Goal: Task Accomplishment & Management: Manage account settings

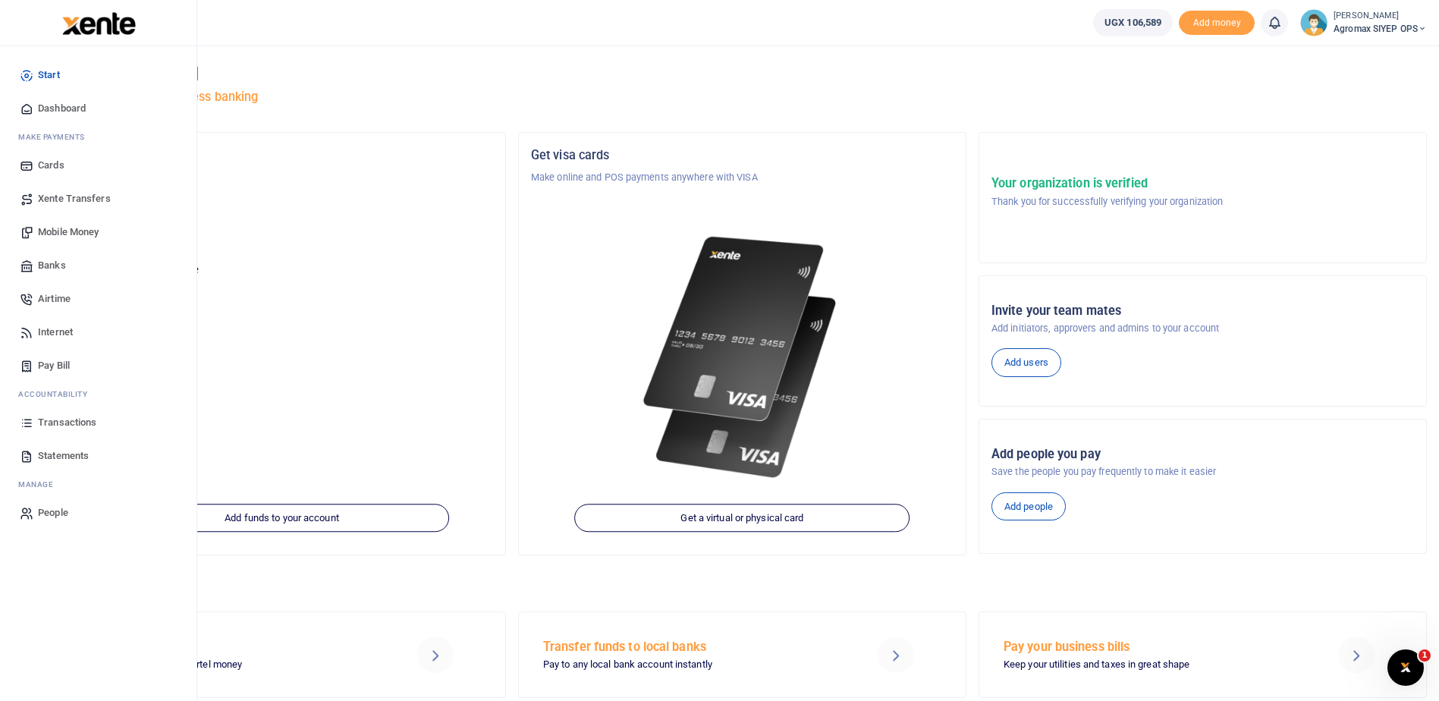
click at [56, 423] on span "Transactions" at bounding box center [67, 422] width 58 height 15
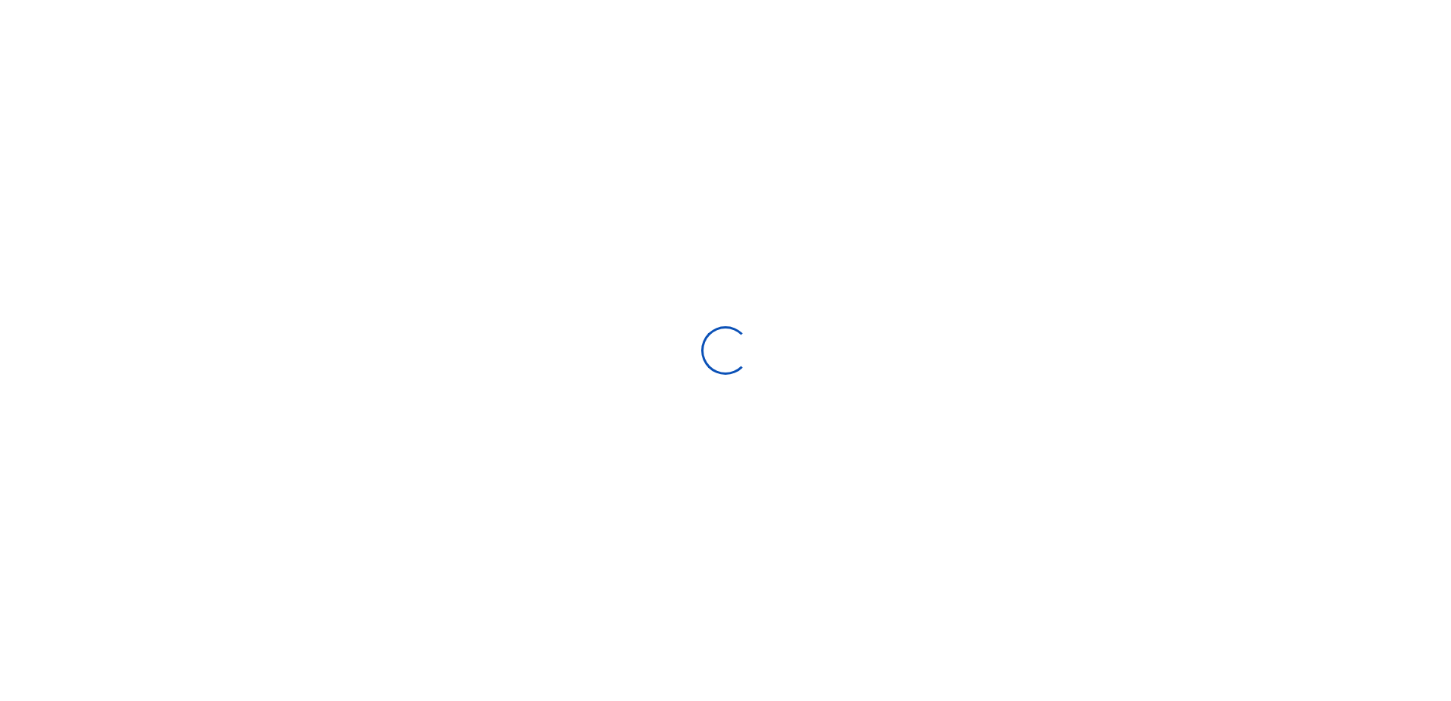
select select
type input "[DATE] - [DATE]"
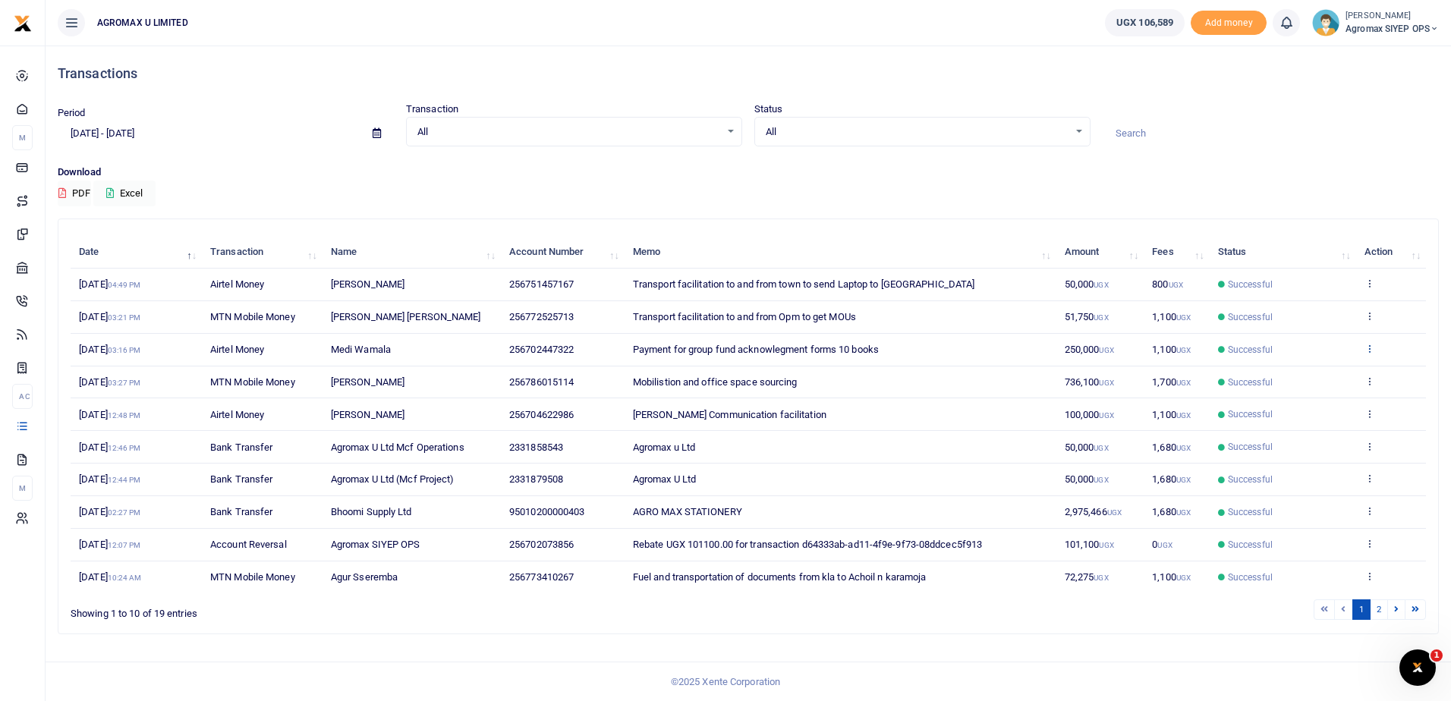
click at [1369, 350] on icon at bounding box center [1369, 348] width 10 height 11
click at [1310, 371] on link "View details" at bounding box center [1313, 373] width 120 height 21
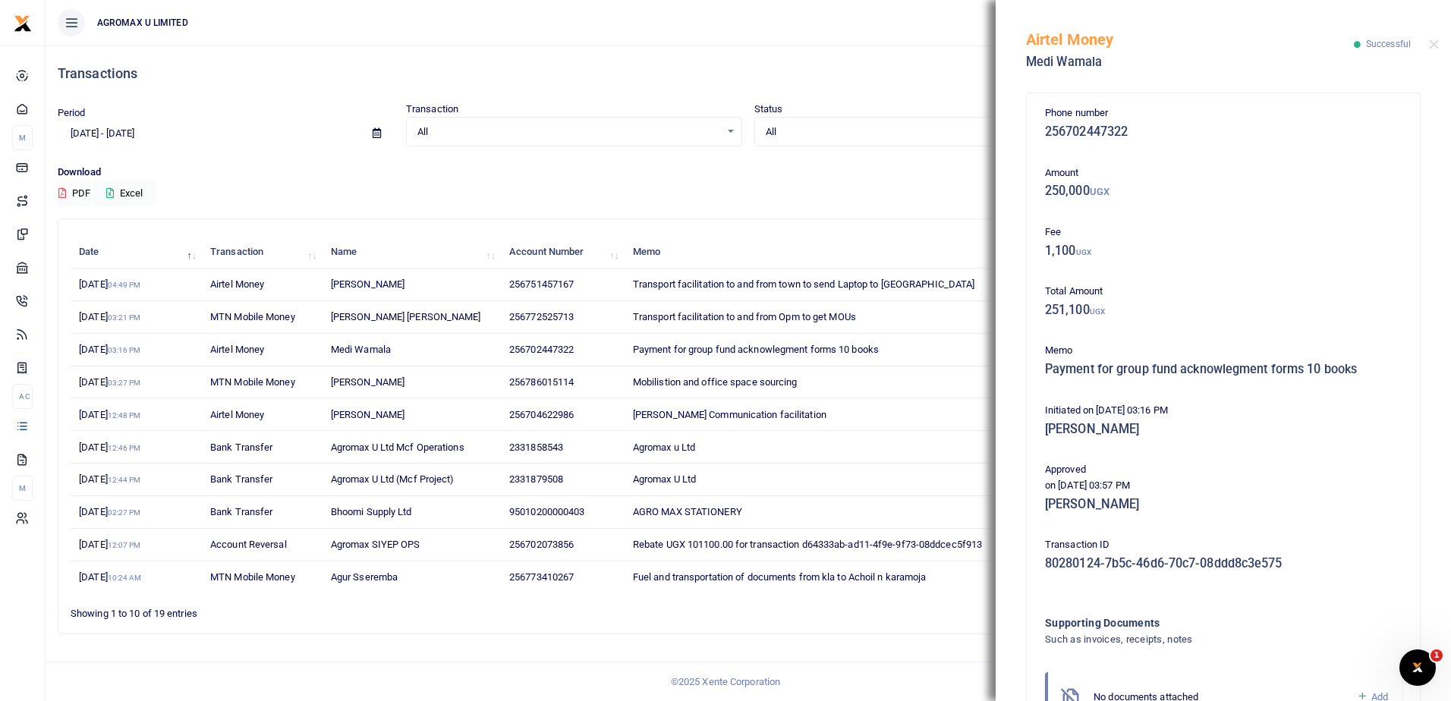
drag, startPoint x: 1028, startPoint y: 36, endPoint x: 1339, endPoint y: 625, distance: 666.5
click at [1339, 625] on div "Airtel Money Medi Wamala Successful Phone number 256702447322 Amount 250,000 UG…" at bounding box center [1222, 350] width 455 height 701
click at [1438, 42] on button "Close" at bounding box center [1434, 44] width 10 height 10
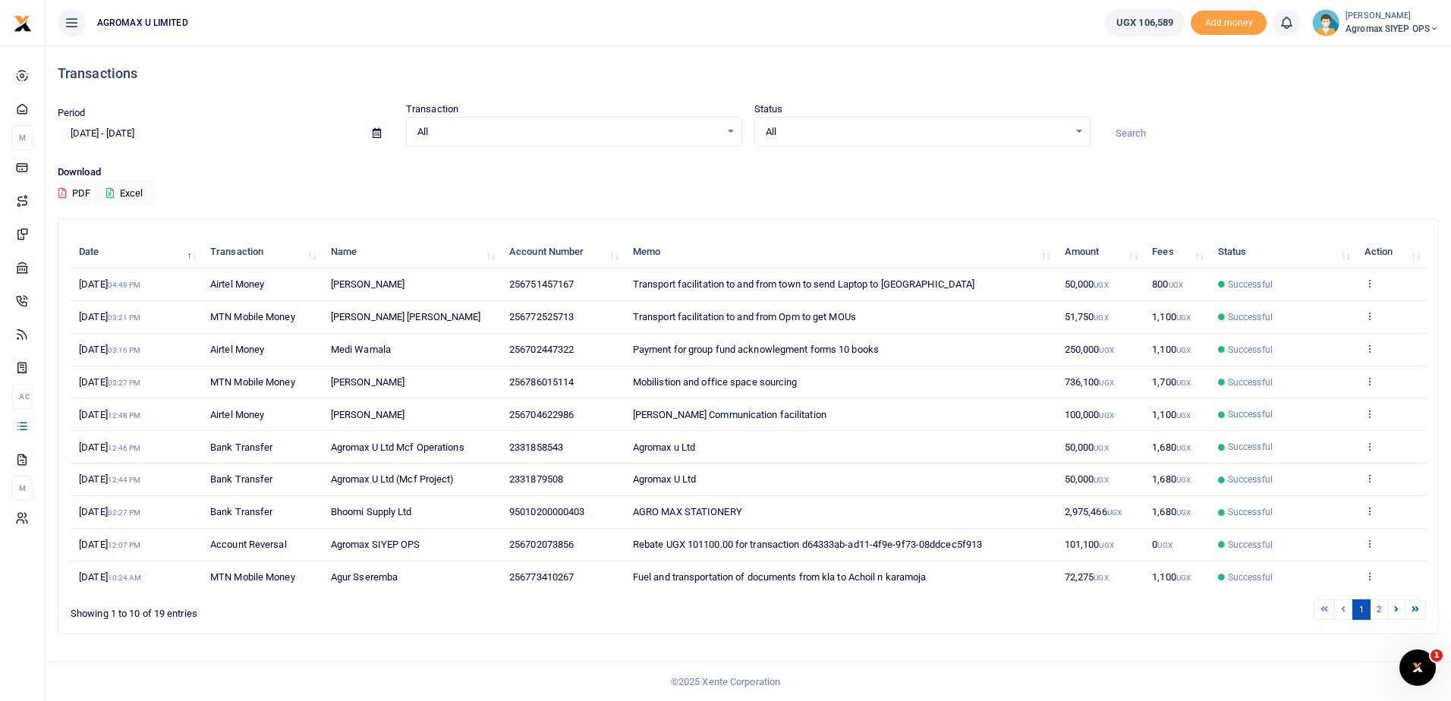
click at [1367, 317] on icon at bounding box center [1369, 315] width 10 height 11
click at [1309, 342] on link "View details" at bounding box center [1313, 341] width 120 height 21
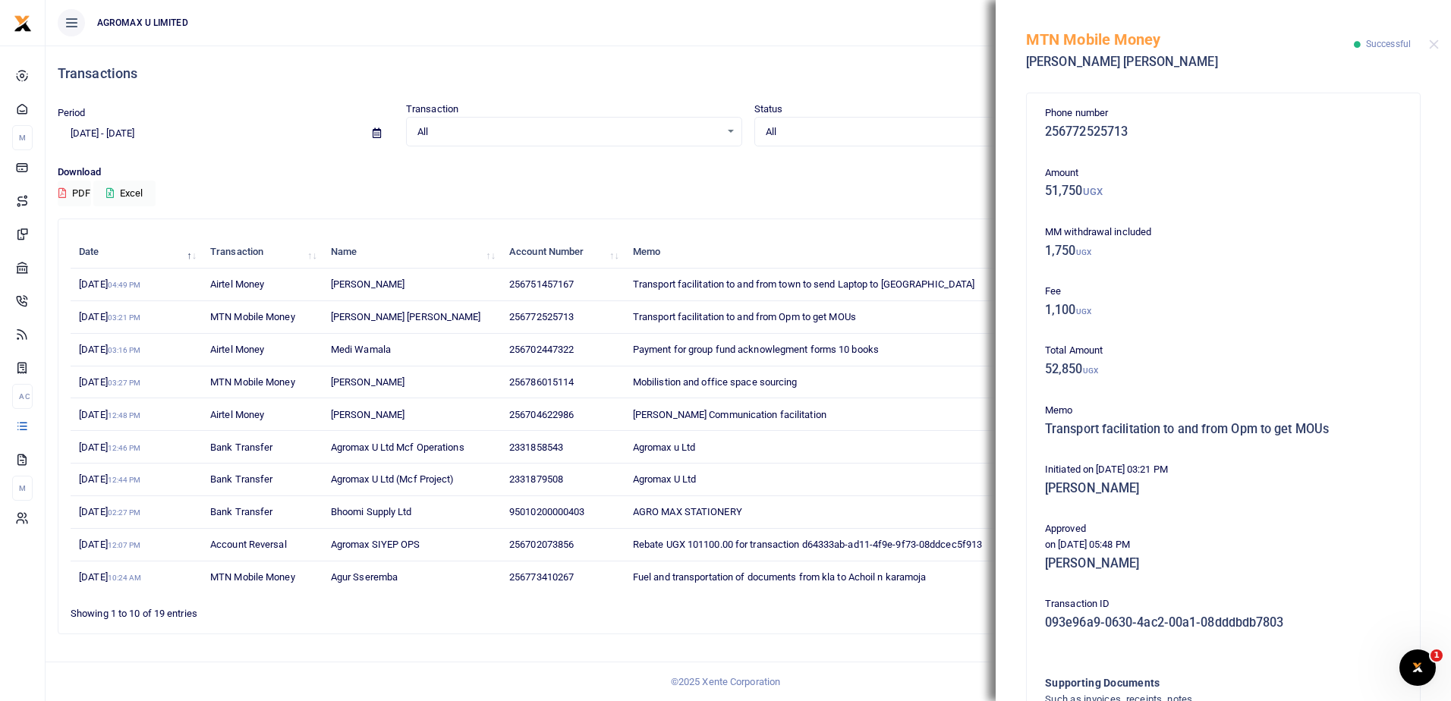
drag, startPoint x: 1027, startPoint y: 36, endPoint x: 1307, endPoint y: 616, distance: 644.4
click at [1307, 616] on div "MTN Mobile Money Alfred Ochan Joe Successful Phone number 256772525713 Amount 5…" at bounding box center [1222, 350] width 455 height 701
click at [1439, 42] on div "MTN Mobile Money Alfred Ochan Joe Successful" at bounding box center [1222, 42] width 455 height 84
click at [1430, 46] on button "Close" at bounding box center [1434, 44] width 10 height 10
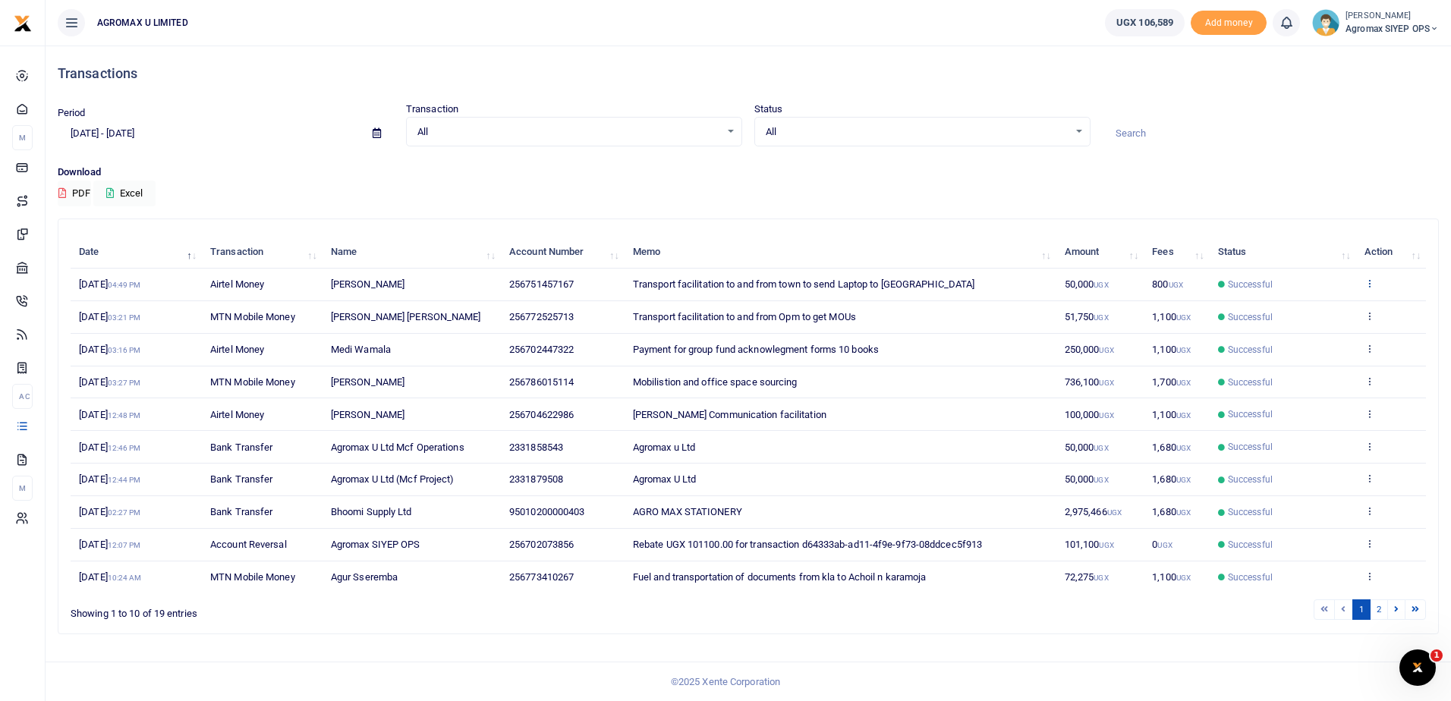
click at [1368, 285] on icon at bounding box center [1369, 283] width 10 height 11
click at [1295, 305] on link "View details" at bounding box center [1313, 308] width 120 height 21
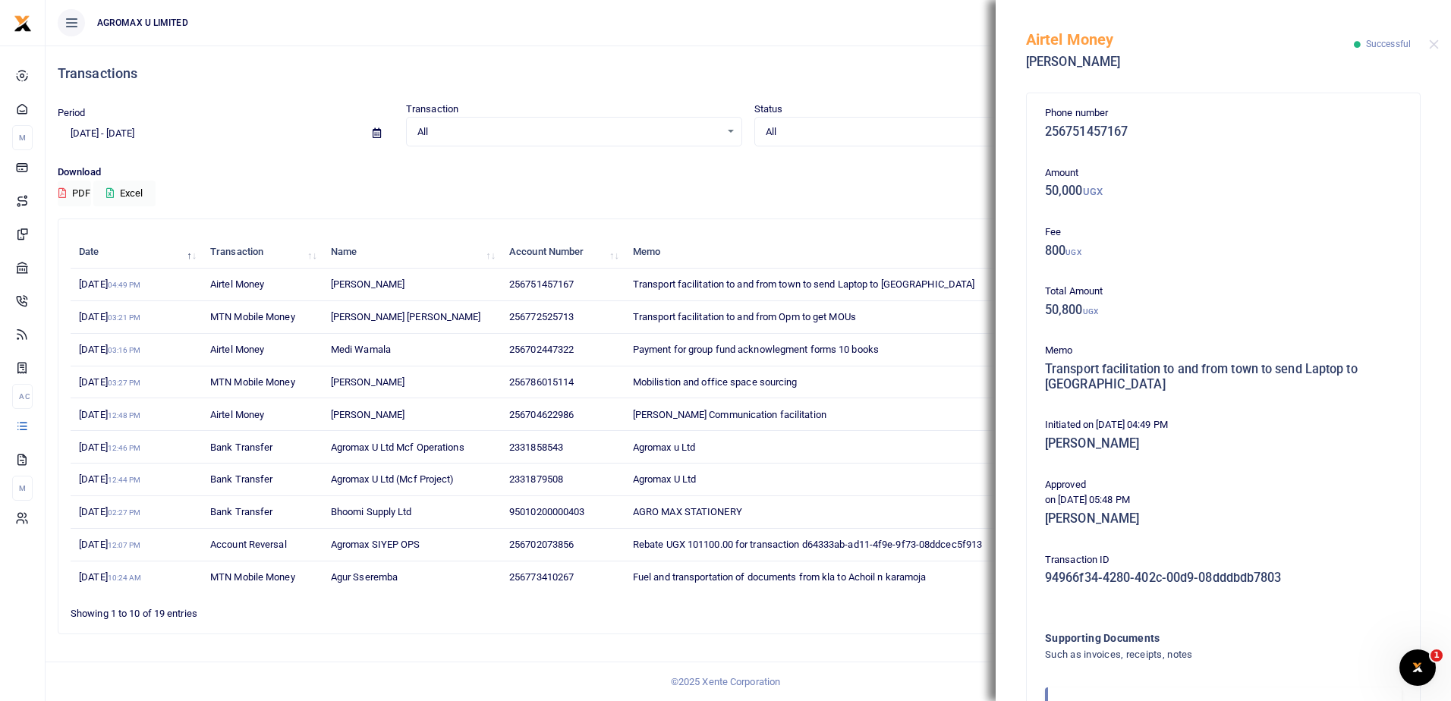
drag, startPoint x: 1026, startPoint y: 41, endPoint x: 1290, endPoint y: 638, distance: 652.9
click at [1290, 638] on div "Airtel Money Madella Shaban Successful Phone number 256751457167 Amount 50,000 …" at bounding box center [1222, 350] width 455 height 701
click at [1212, 175] on p "Amount" at bounding box center [1223, 173] width 357 height 16
click at [895, 31] on ul "AGROMAX U LIMITED" at bounding box center [569, 23] width 1047 height 46
click at [1429, 46] on button "Close" at bounding box center [1434, 44] width 10 height 10
